Goal: Navigation & Orientation: Find specific page/section

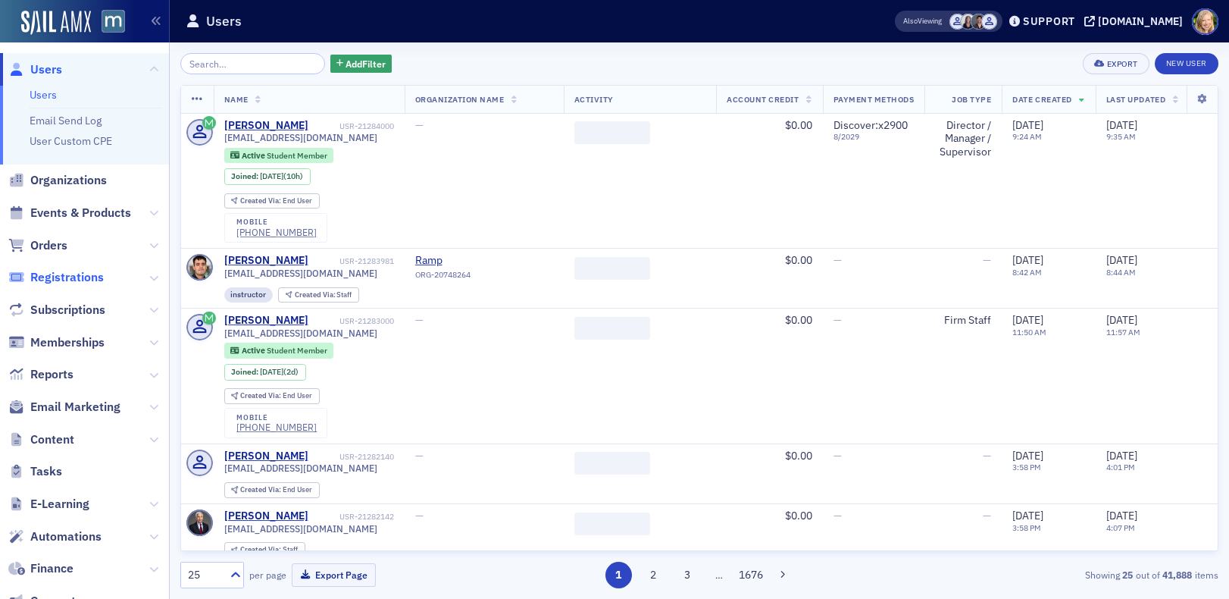
click at [89, 269] on span "Registrations" at bounding box center [67, 277] width 74 height 17
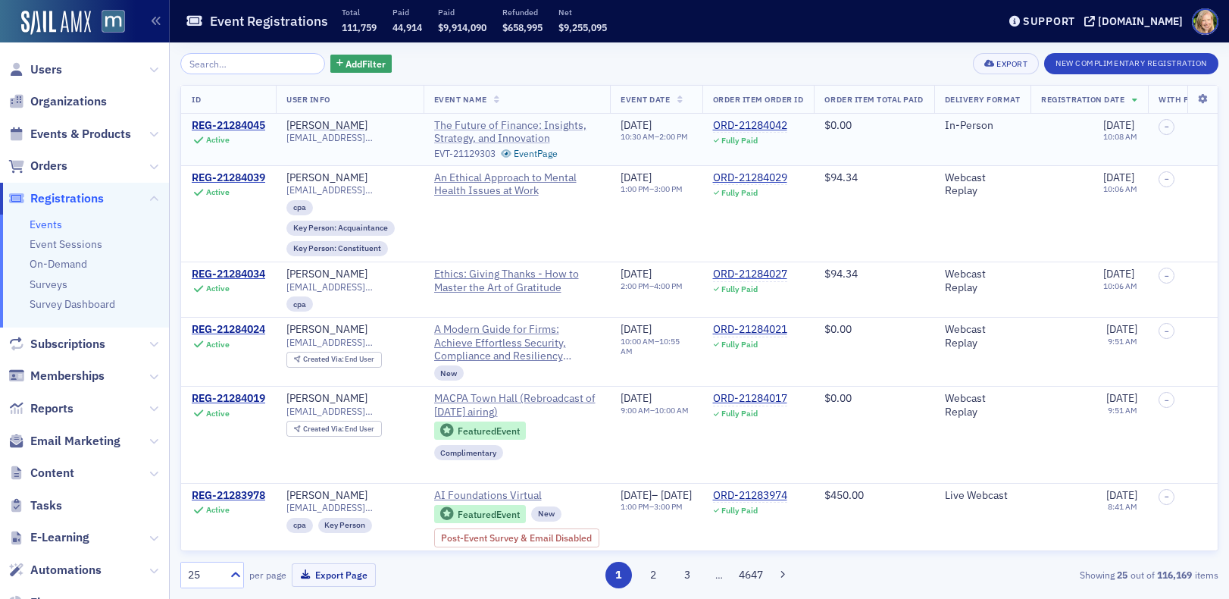
click at [527, 131] on span "The Future of Finance: Insights, Strategy, and Innovation" at bounding box center [517, 132] width 166 height 27
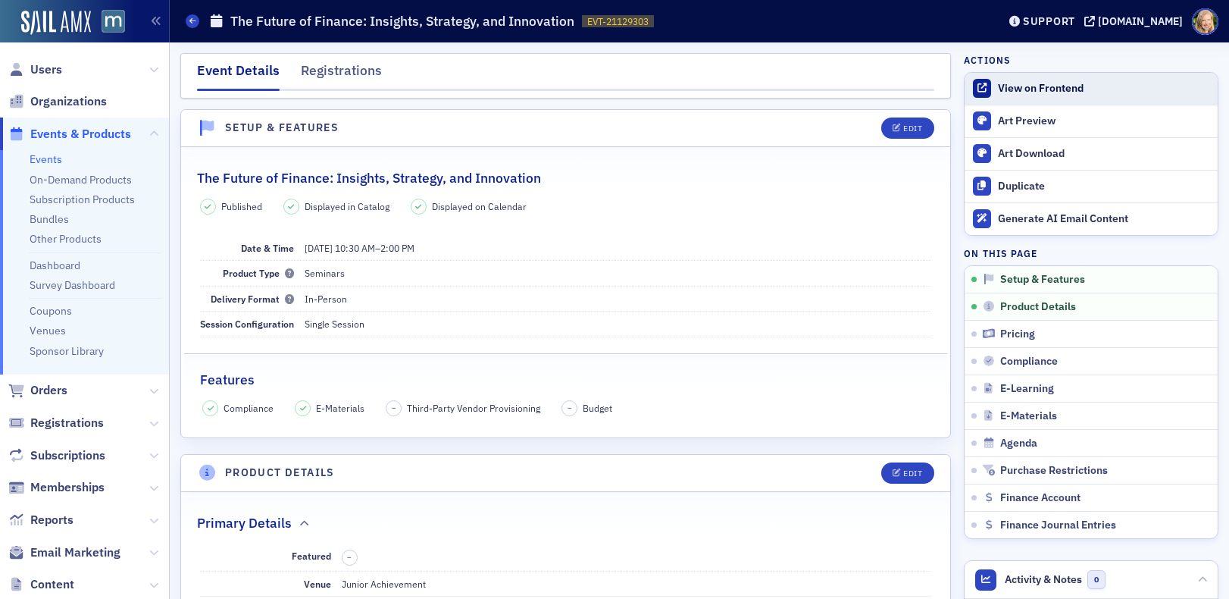
click at [1003, 94] on div "View on Frontend" at bounding box center [1104, 89] width 212 height 14
